Goal: Find specific page/section: Locate a particular part of the current website

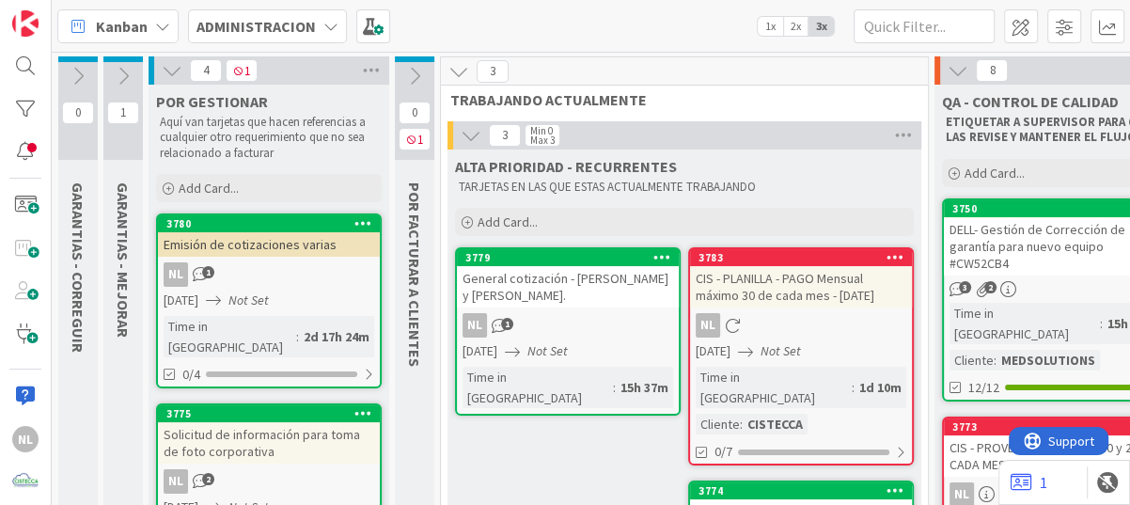
click at [322, 469] on div "NL 2" at bounding box center [269, 481] width 222 height 24
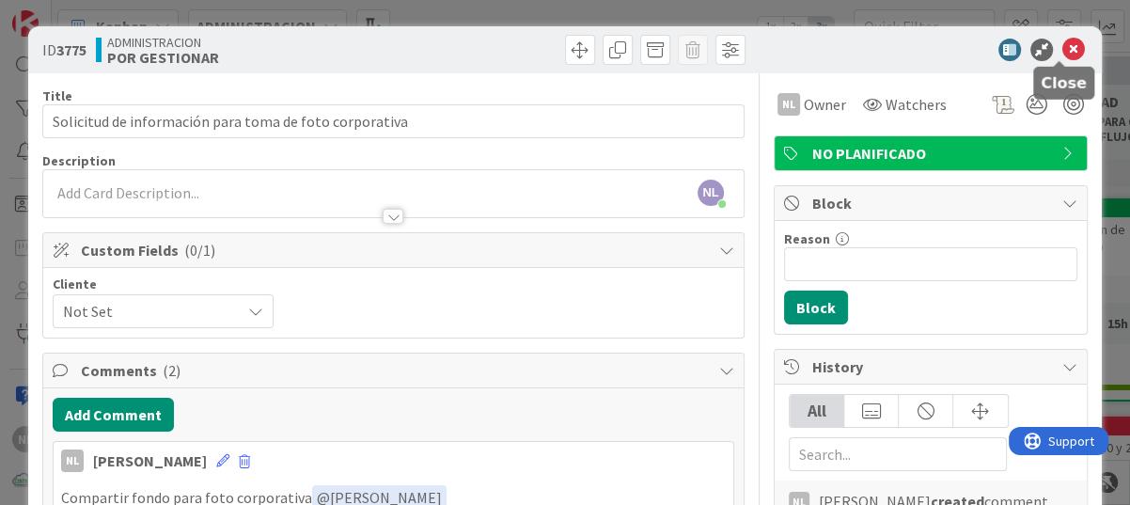
click at [1062, 46] on icon at bounding box center [1073, 50] width 23 height 23
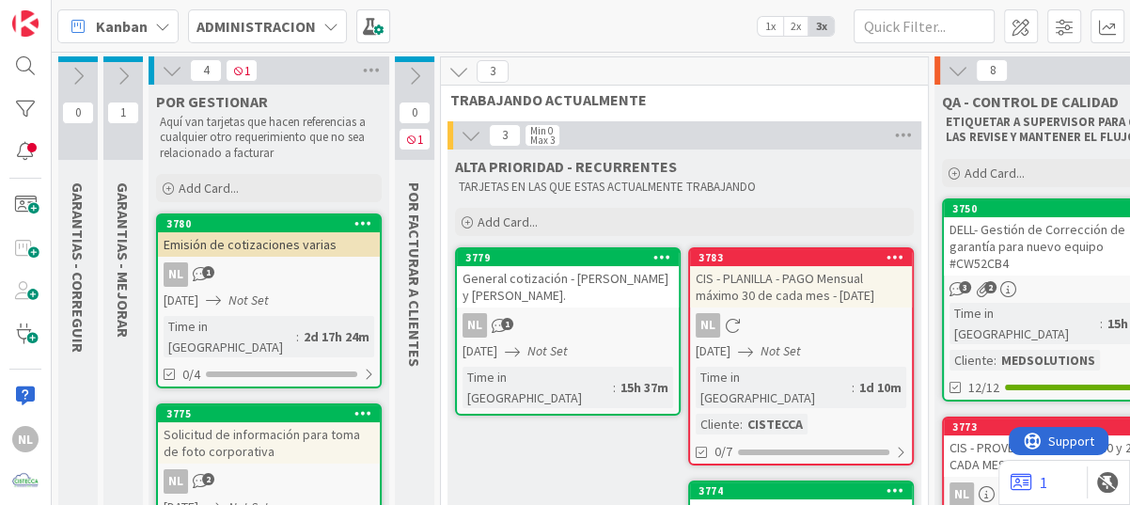
click at [168, 72] on icon at bounding box center [172, 70] width 21 height 21
